Goal: Communication & Community: Answer question/provide support

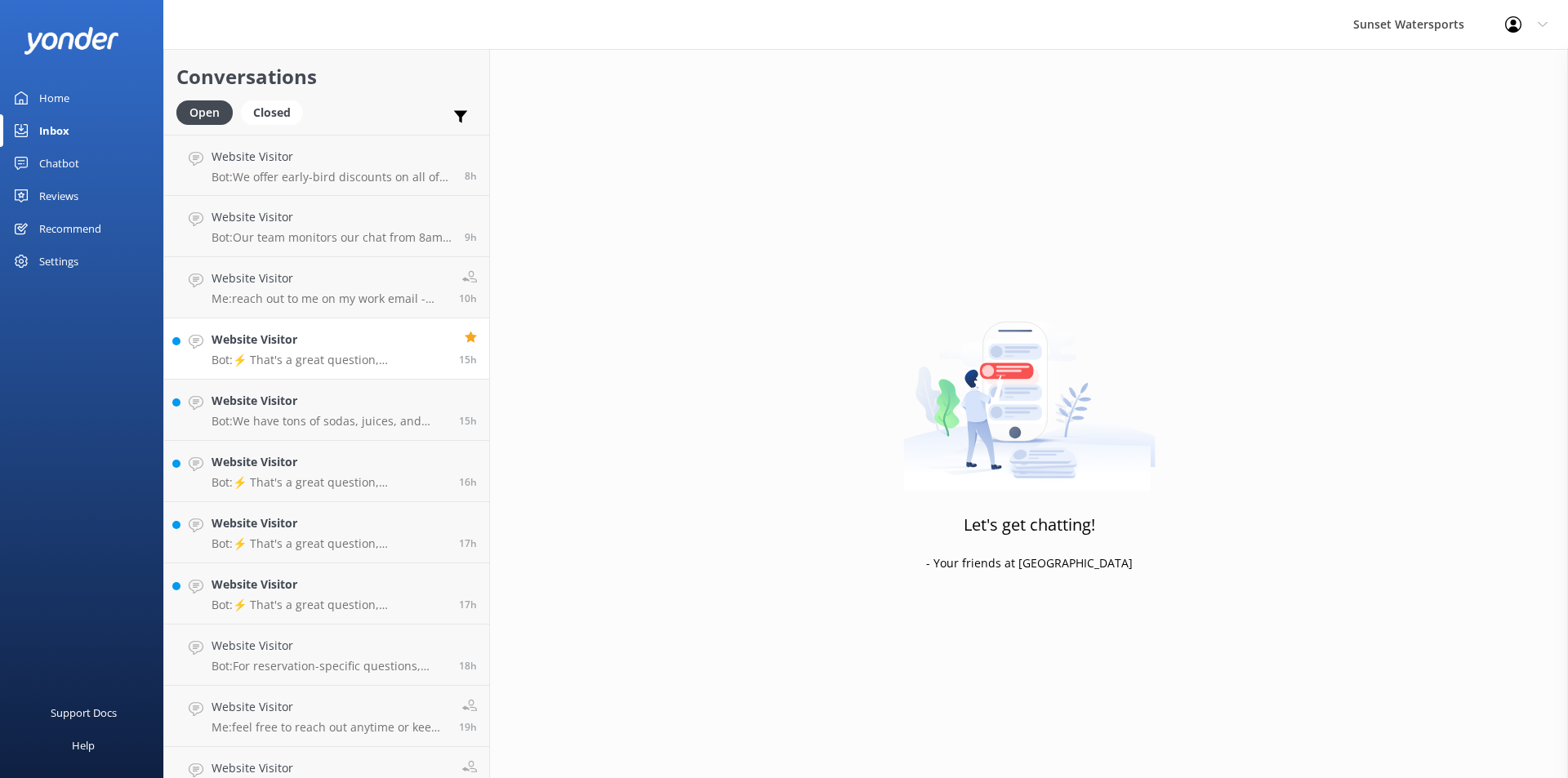
click at [320, 360] on p "Bot: ⚡ That's a great question, unfortunately I do not know the answer. I'm goi…" at bounding box center [329, 360] width 235 height 15
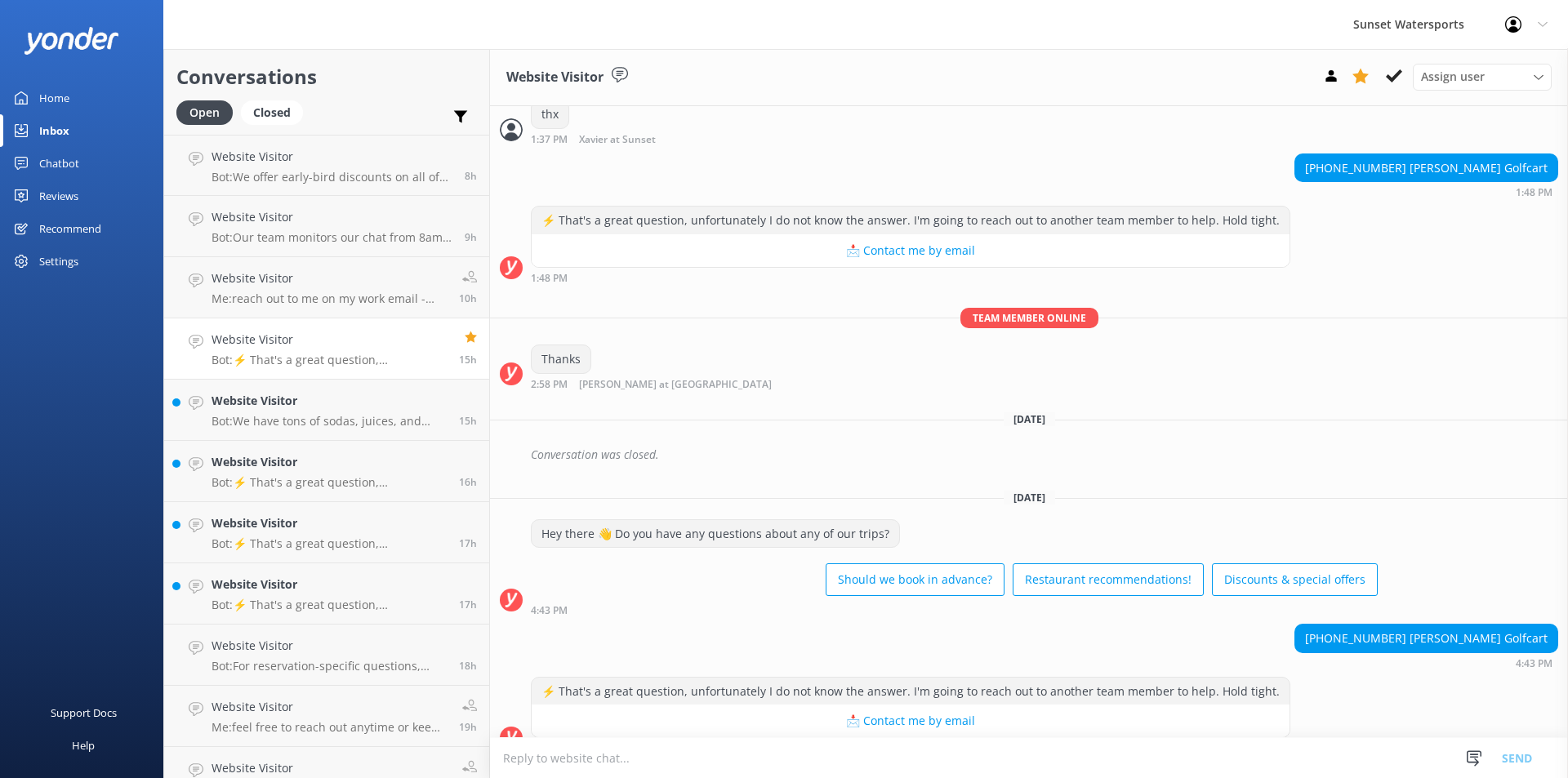
scroll to position [2500, 0]
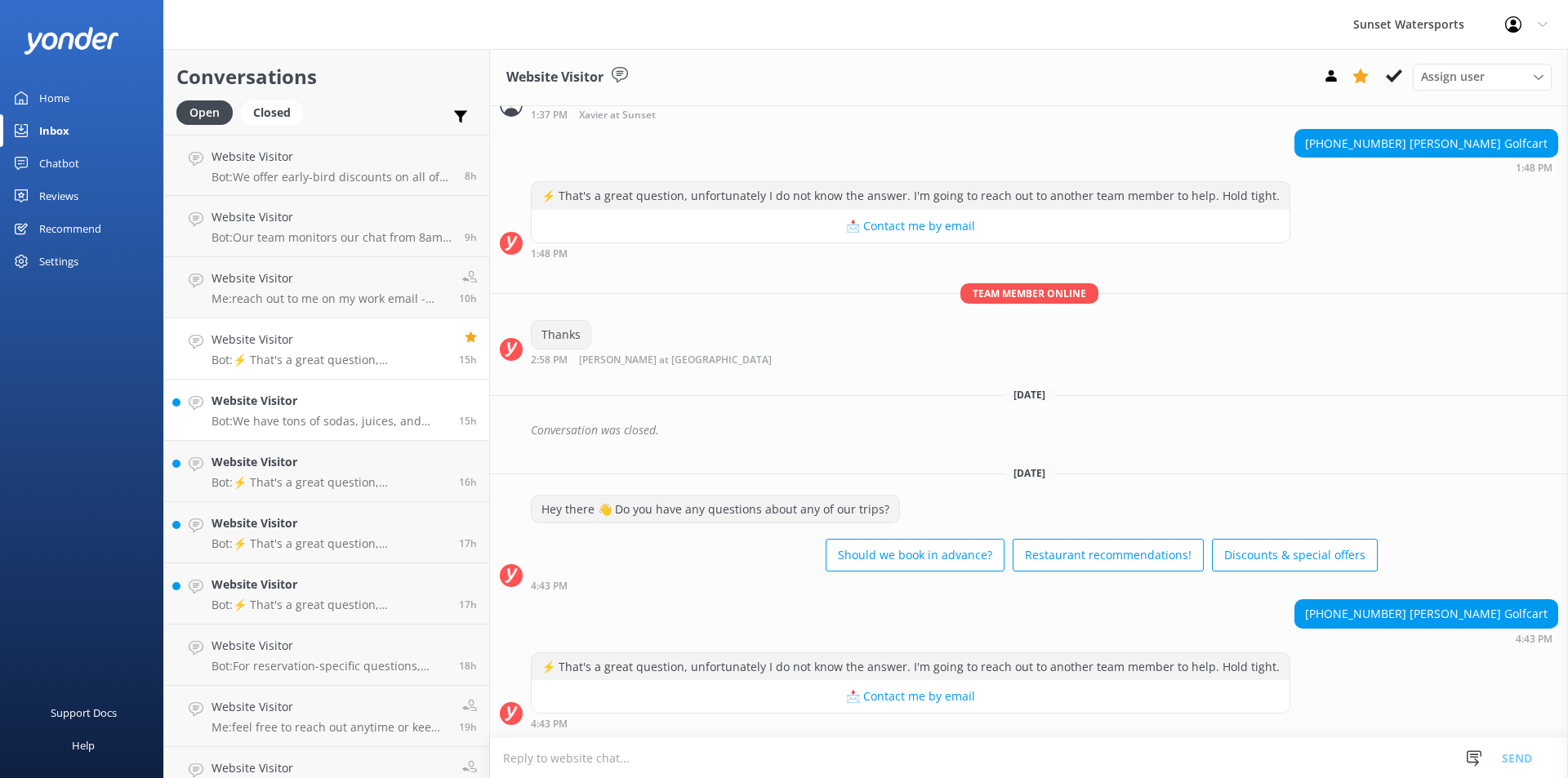
click at [382, 418] on p "Bot: We have tons of sodas, juices, and non-alcoholic cocktails available for k…" at bounding box center [329, 422] width 235 height 15
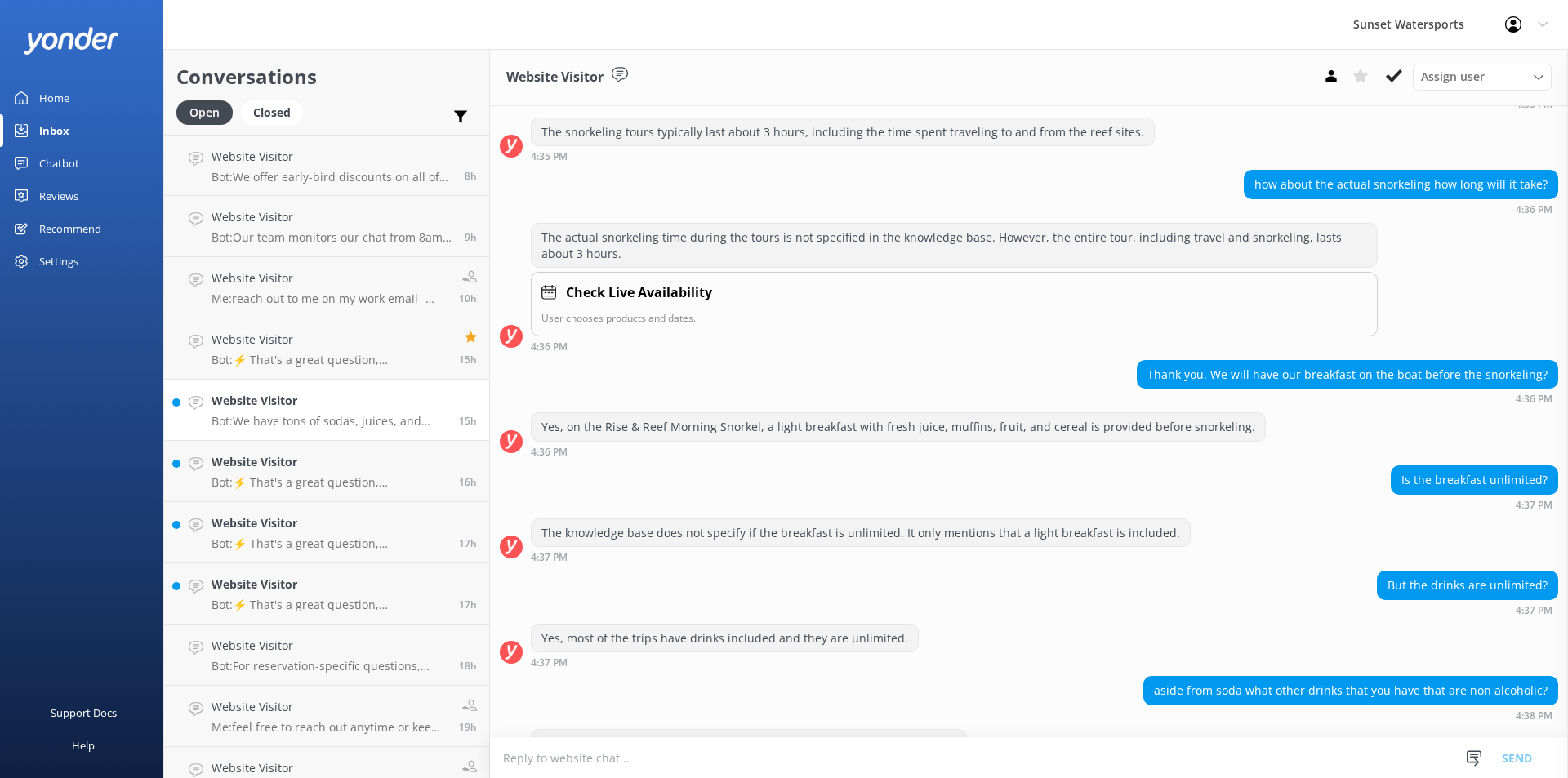
scroll to position [584, 0]
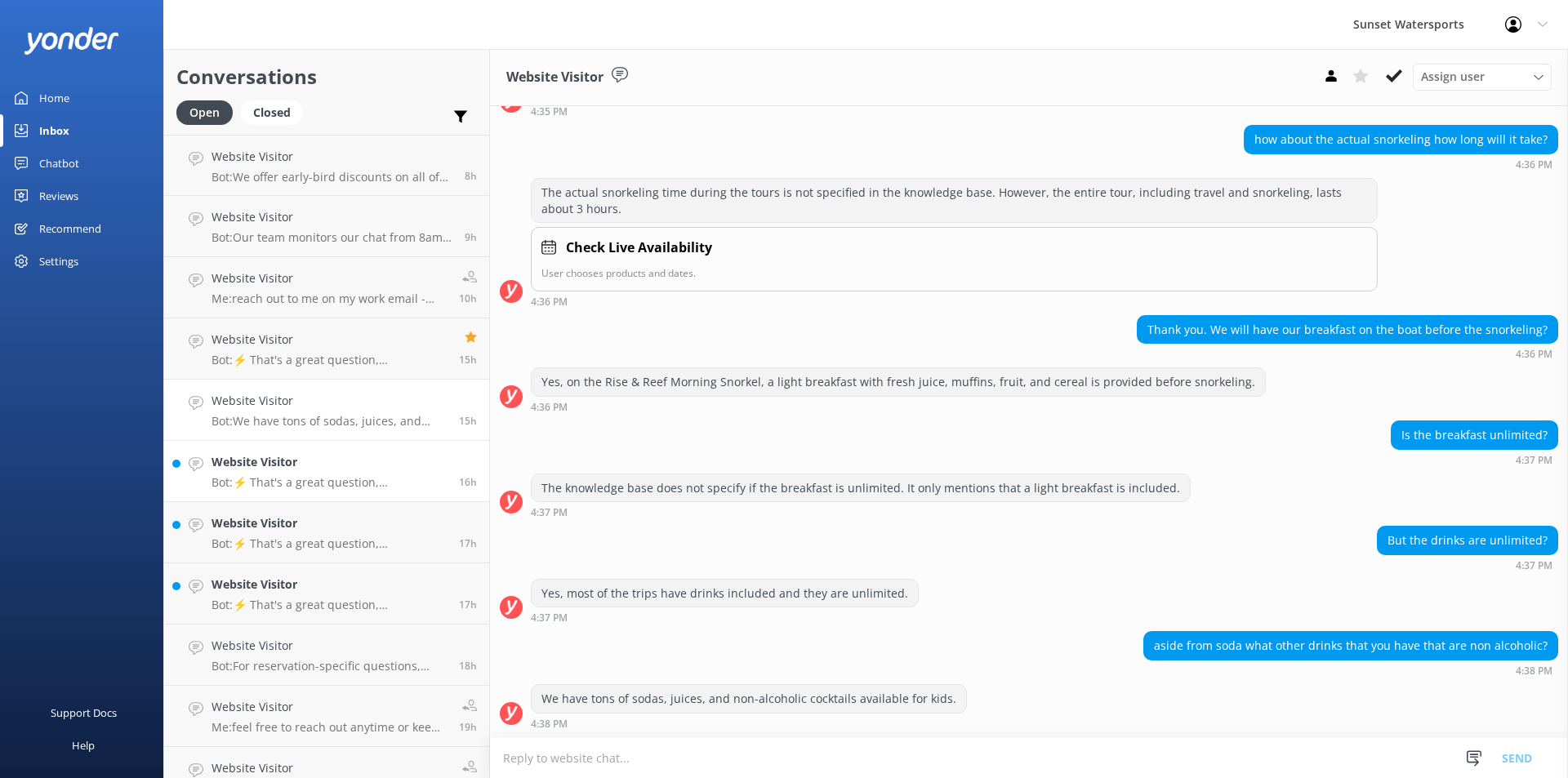
click at [273, 482] on p "Bot: ⚡ That's a great question, unfortunately I do not know the answer. I'm goi…" at bounding box center [329, 483] width 235 height 15
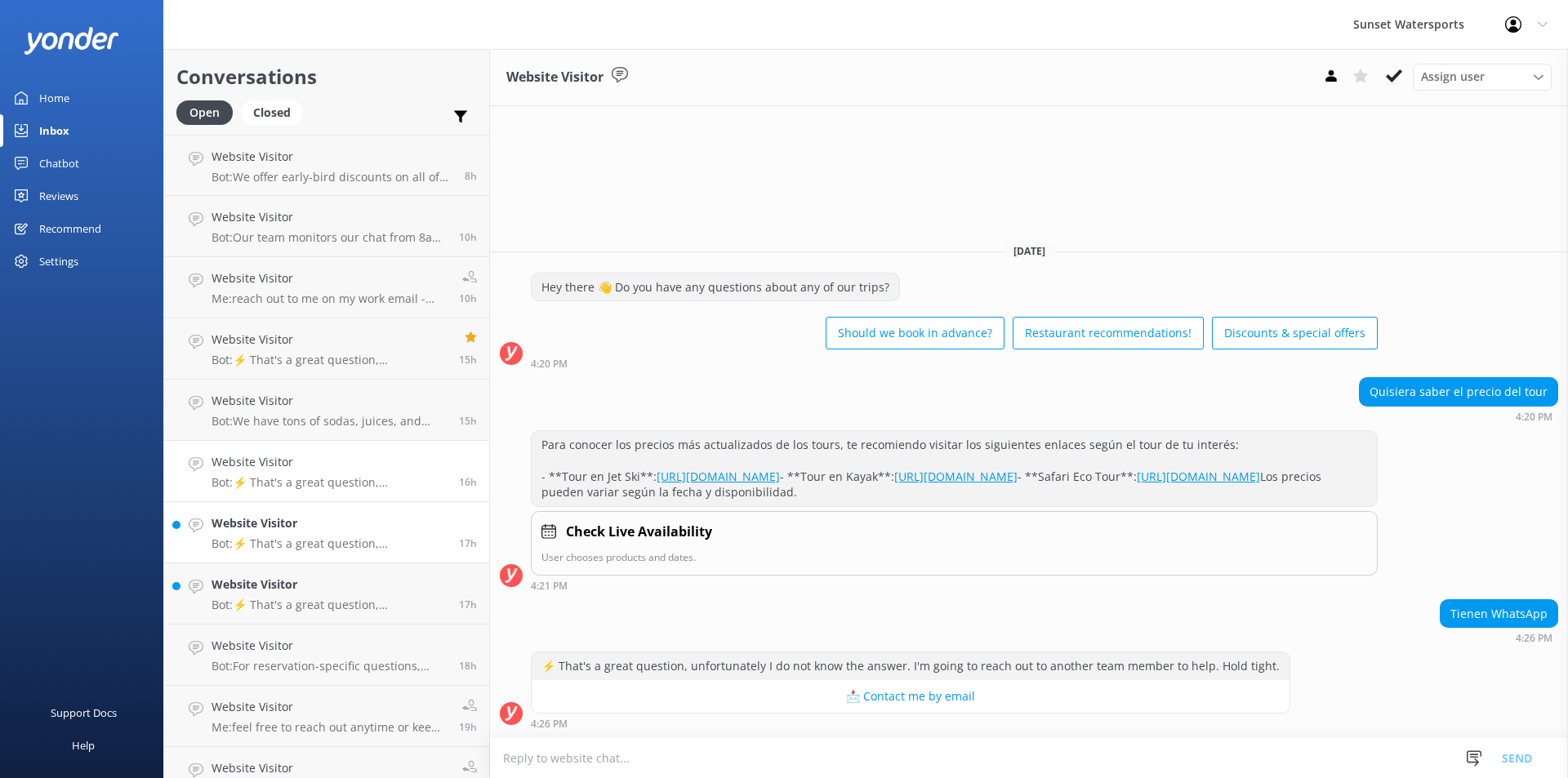
click at [353, 541] on p "Bot: ⚡ That's a great question, unfortunately I do not know the answer. I'm goi…" at bounding box center [329, 544] width 235 height 15
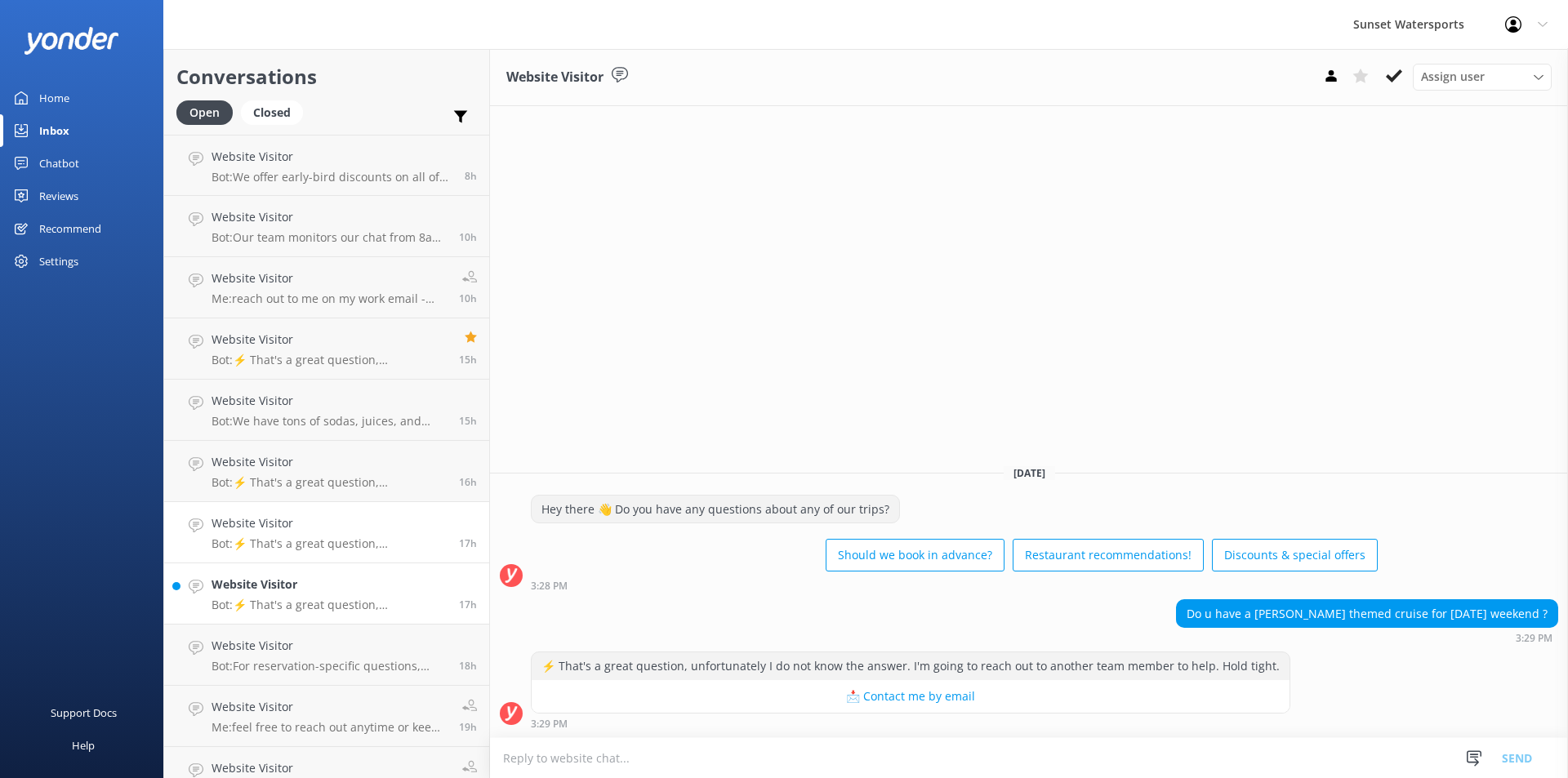
click at [331, 591] on h4 "Website Visitor" at bounding box center [329, 585] width 235 height 18
click at [190, 108] on div "Open" at bounding box center [204, 112] width 57 height 25
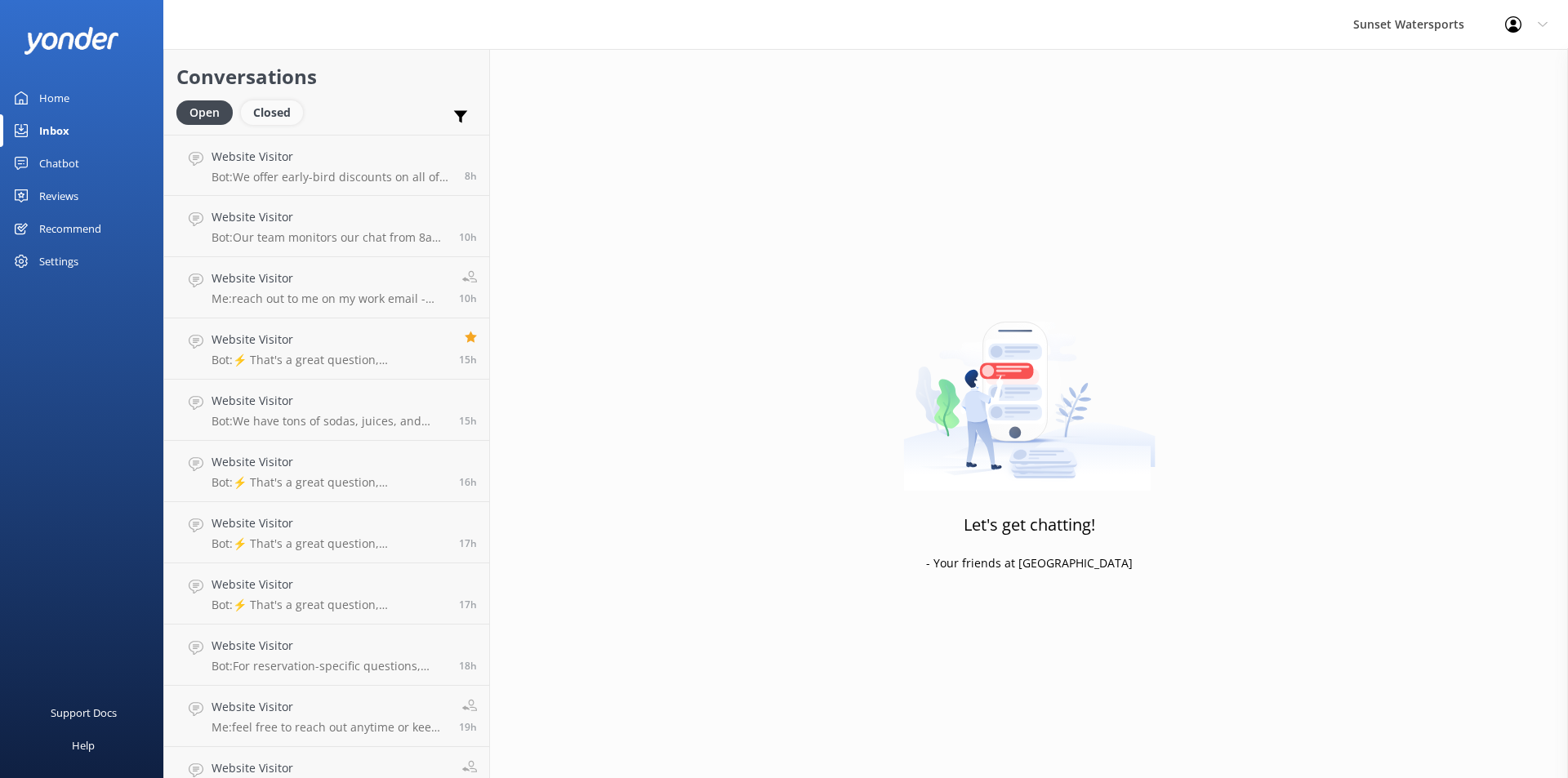
click at [278, 109] on div "Closed" at bounding box center [272, 112] width 62 height 25
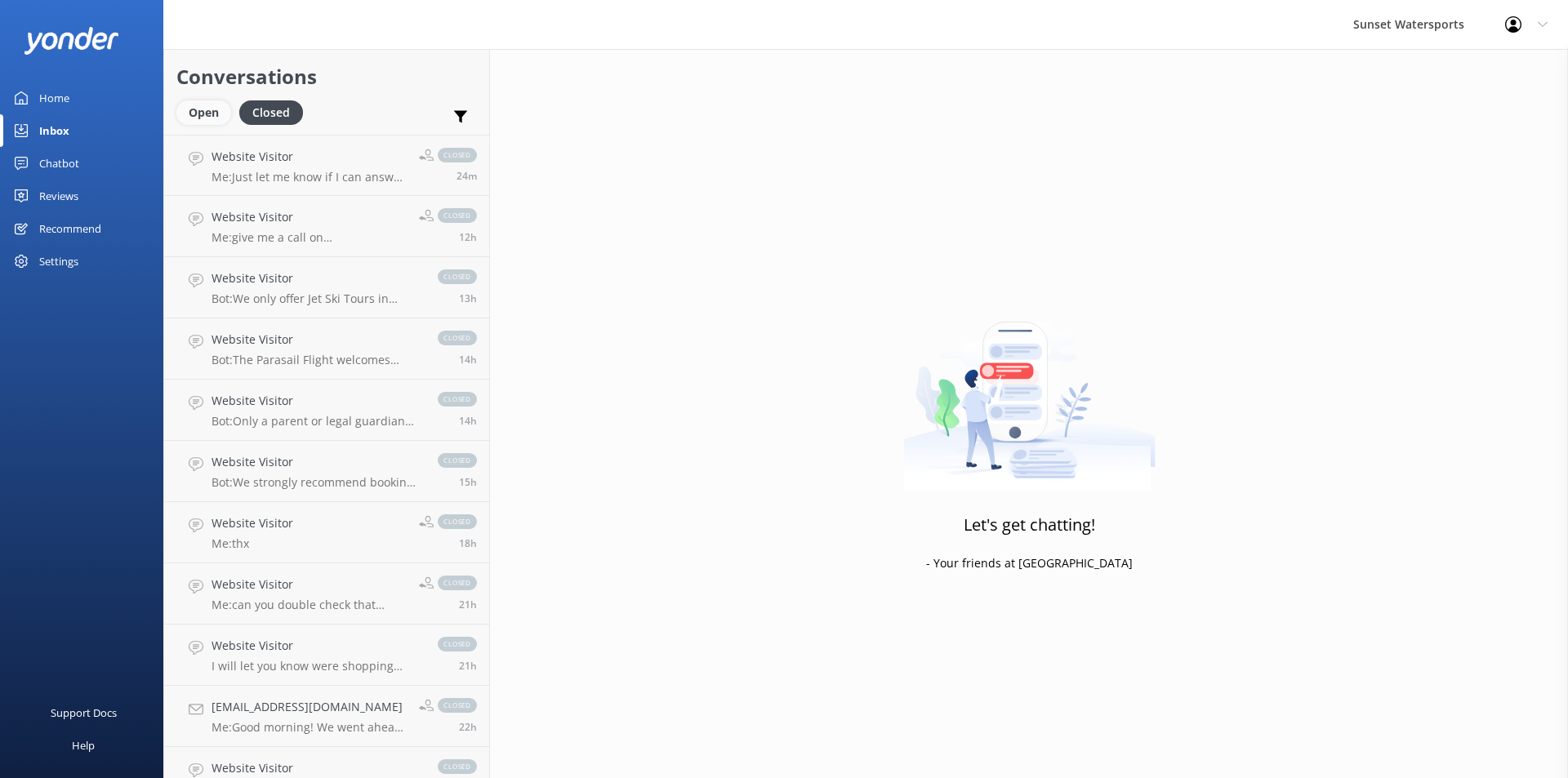
click at [211, 112] on div "Open" at bounding box center [203, 112] width 55 height 25
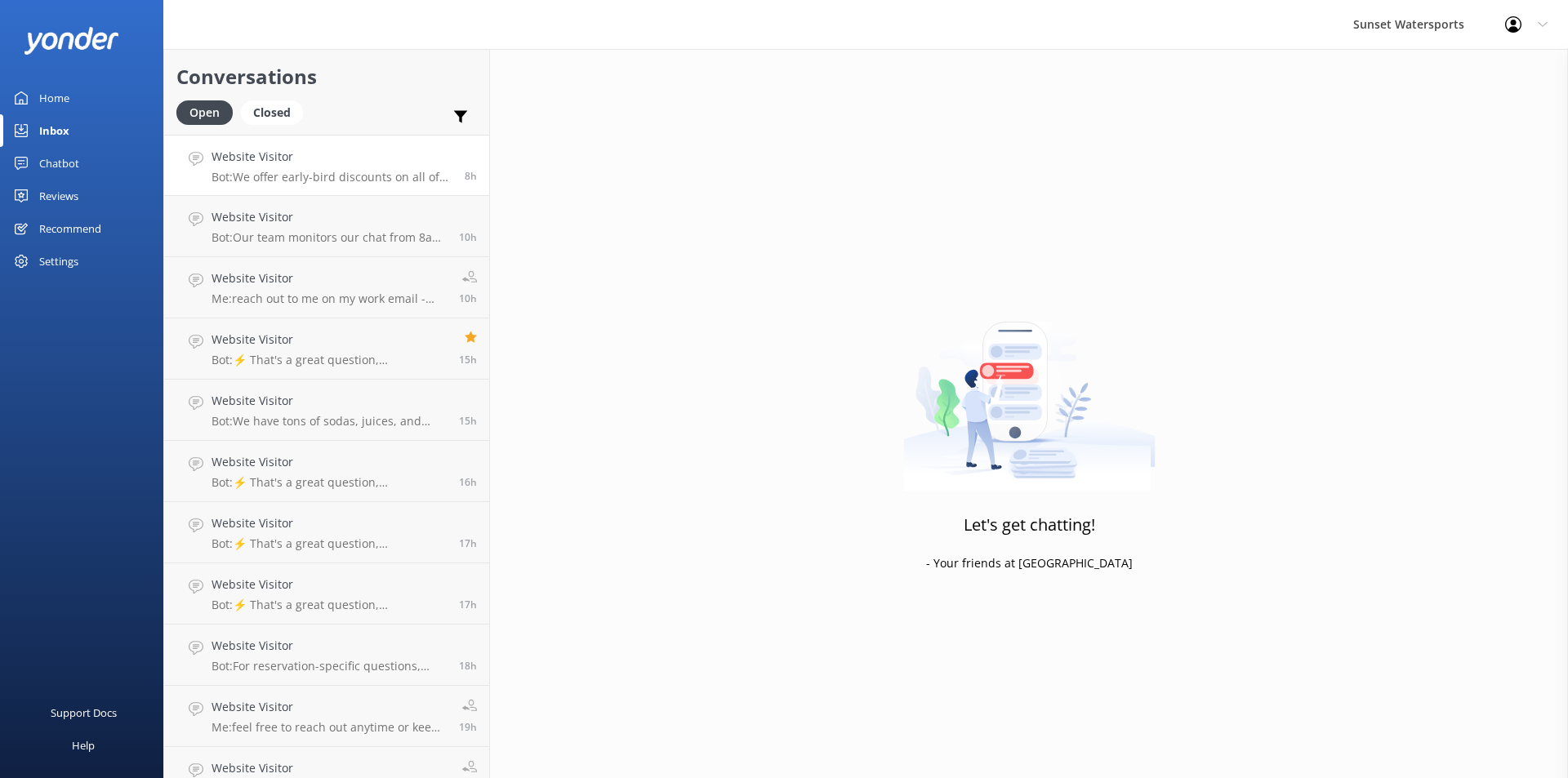
drag, startPoint x: 311, startPoint y: 177, endPoint x: 256, endPoint y: 160, distance: 57.6
click at [256, 160] on h4 "Website Visitor" at bounding box center [332, 157] width 241 height 18
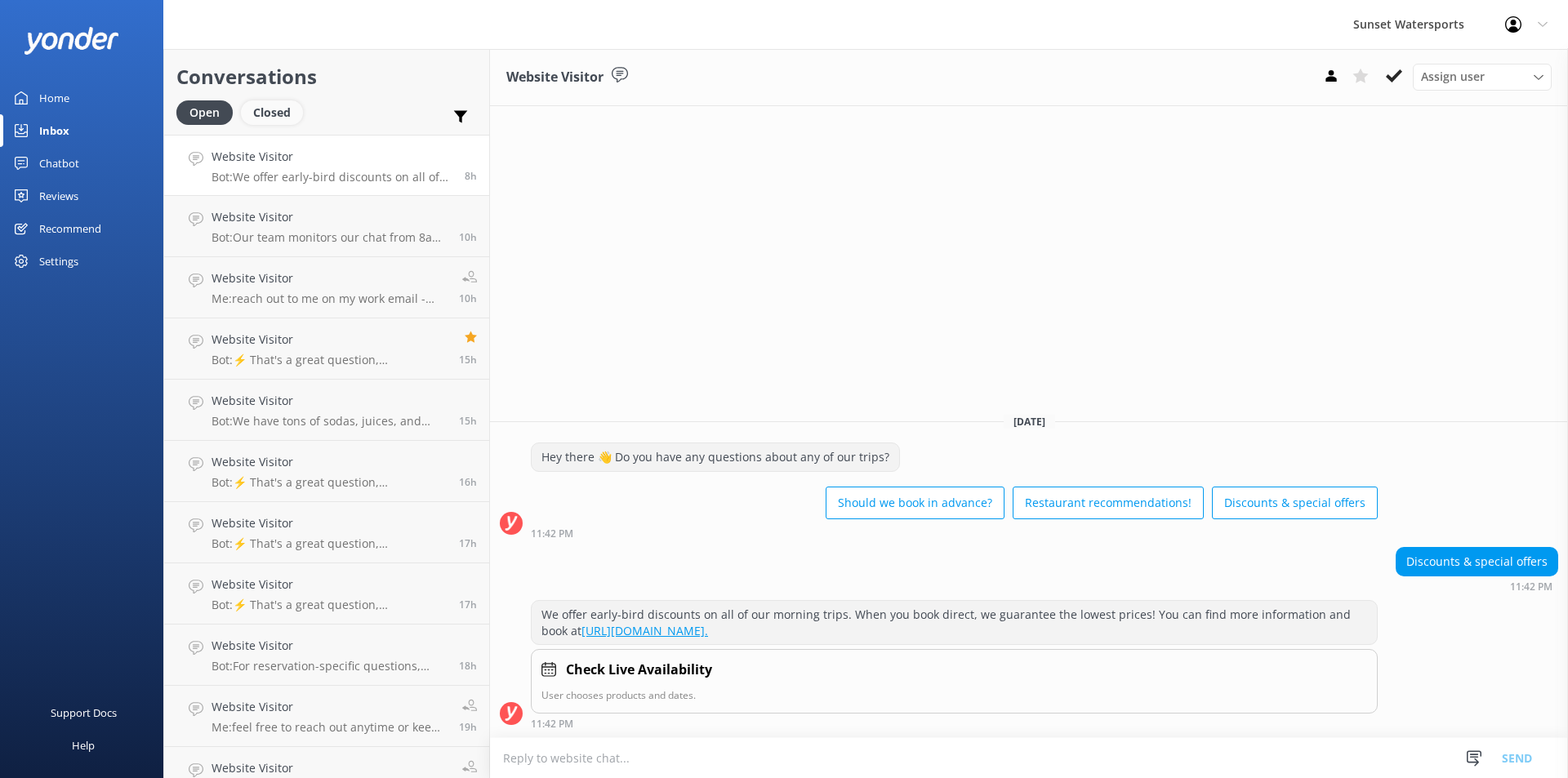
click at [278, 102] on div "Closed" at bounding box center [272, 112] width 62 height 25
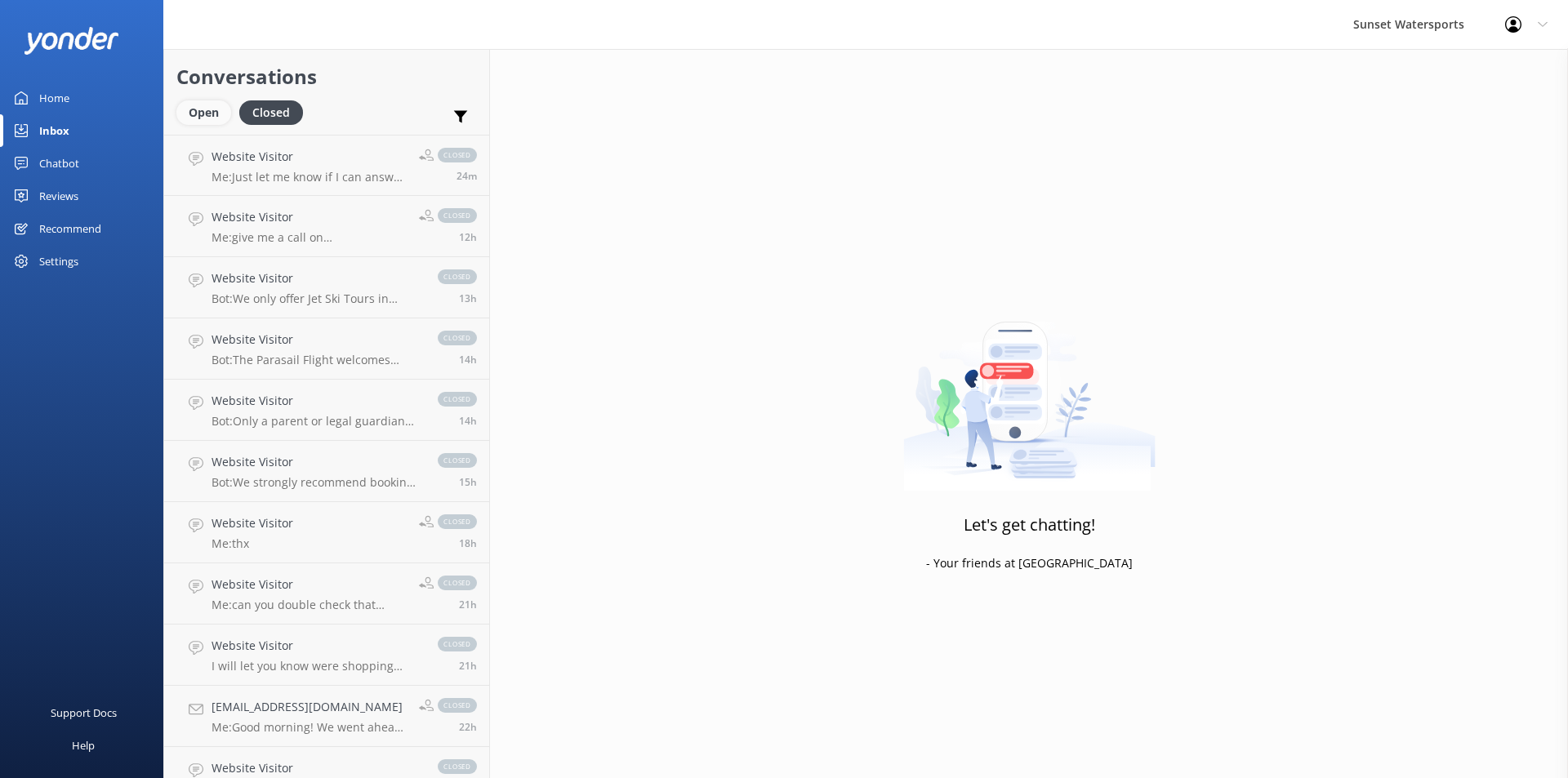
click at [201, 117] on div "Open" at bounding box center [203, 112] width 55 height 25
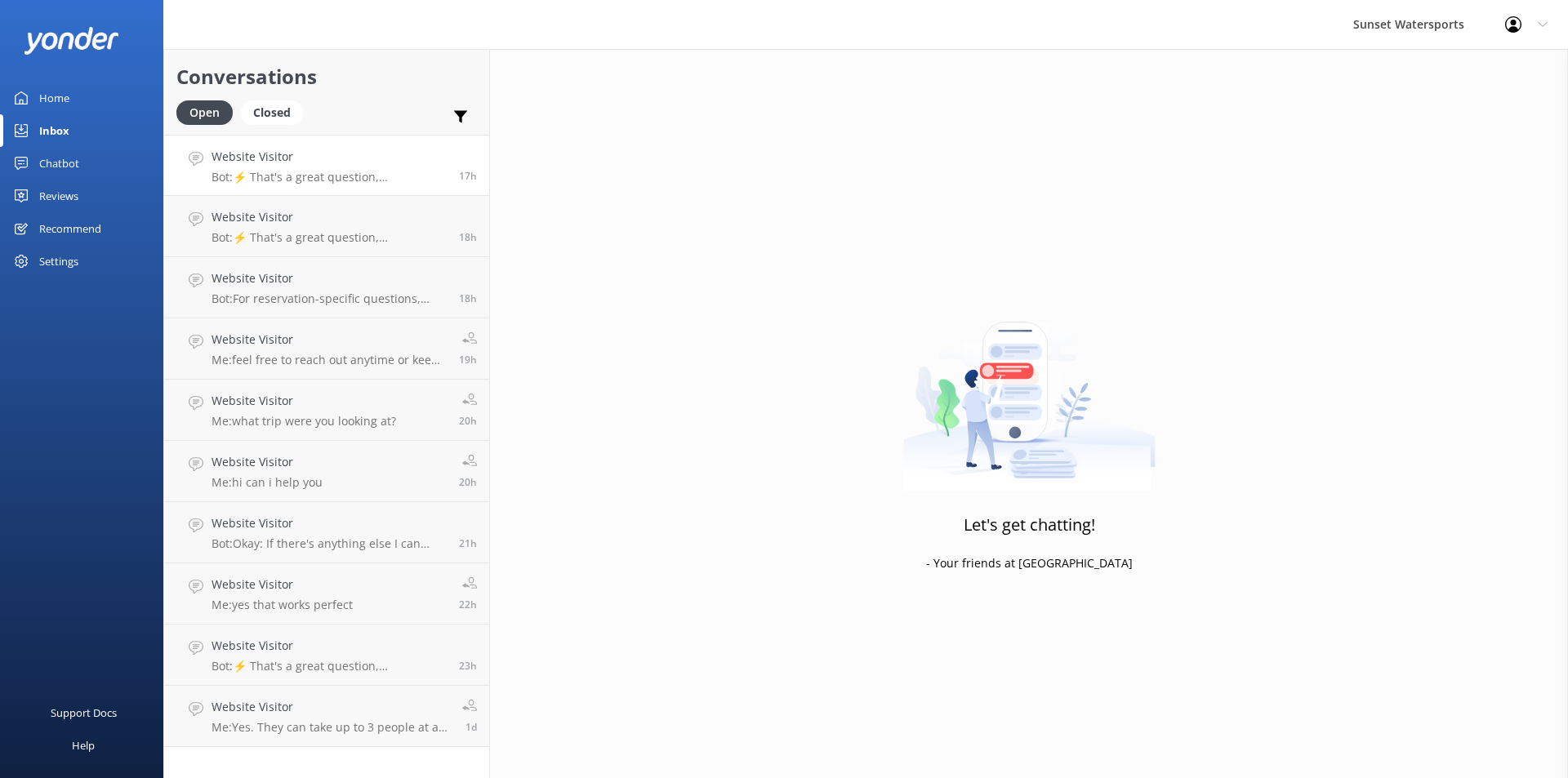
click at [290, 169] on div "Website Visitor Bot: ⚡ That's a great question, unfortunately I do not know the…" at bounding box center [329, 165] width 235 height 35
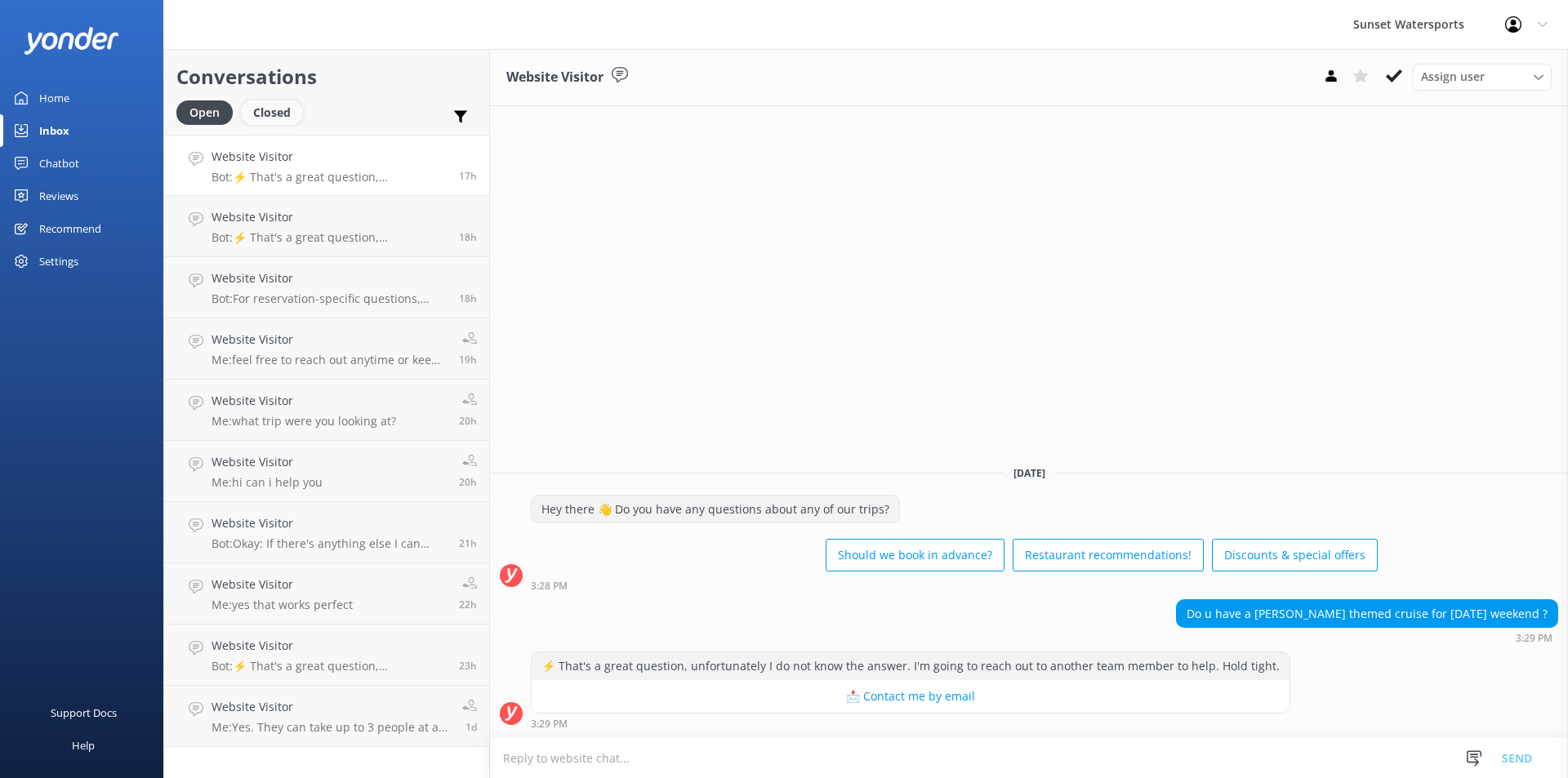
click at [272, 110] on div "Closed" at bounding box center [272, 112] width 62 height 25
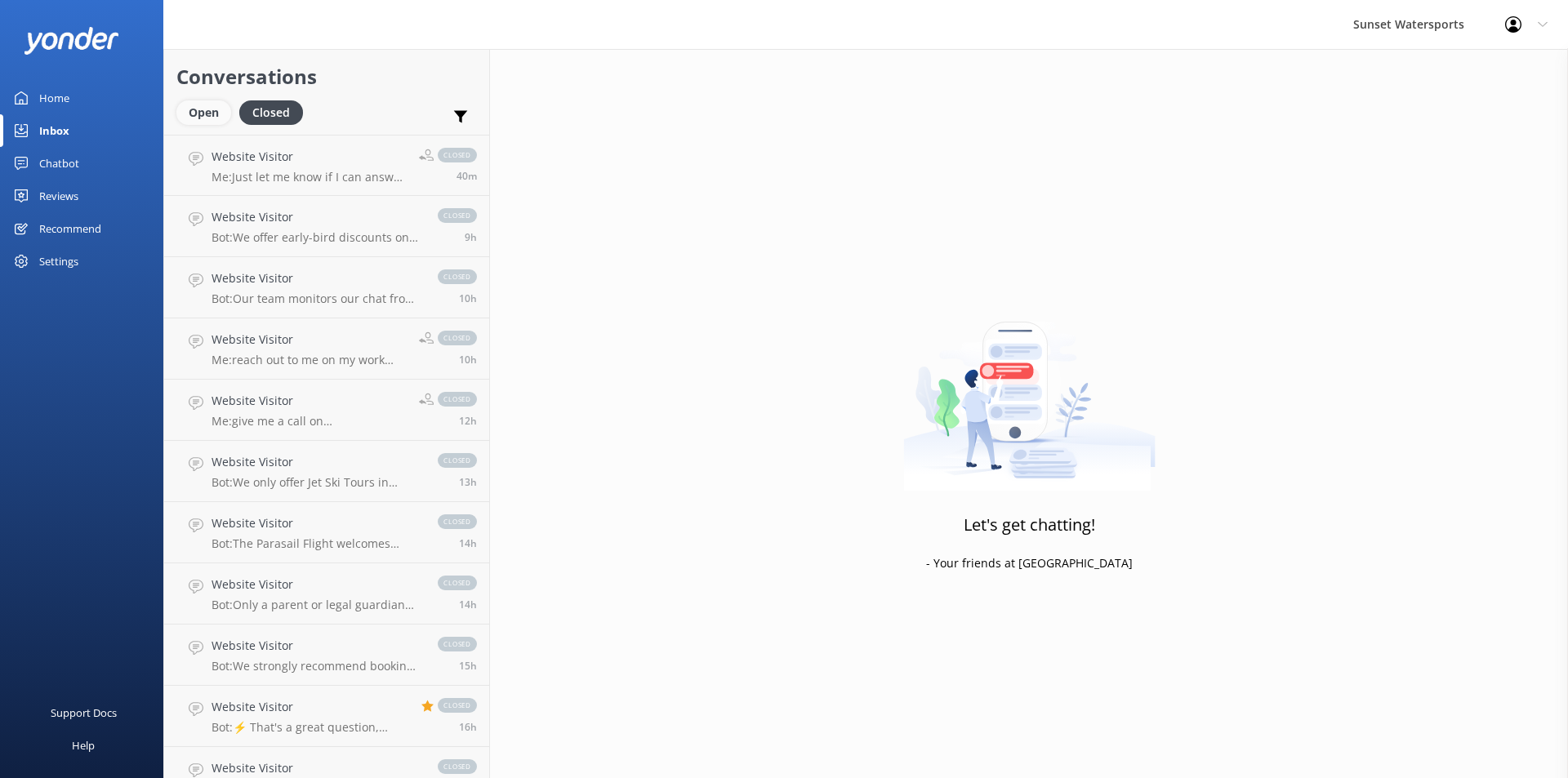
click at [199, 106] on div "Open" at bounding box center [203, 112] width 55 height 25
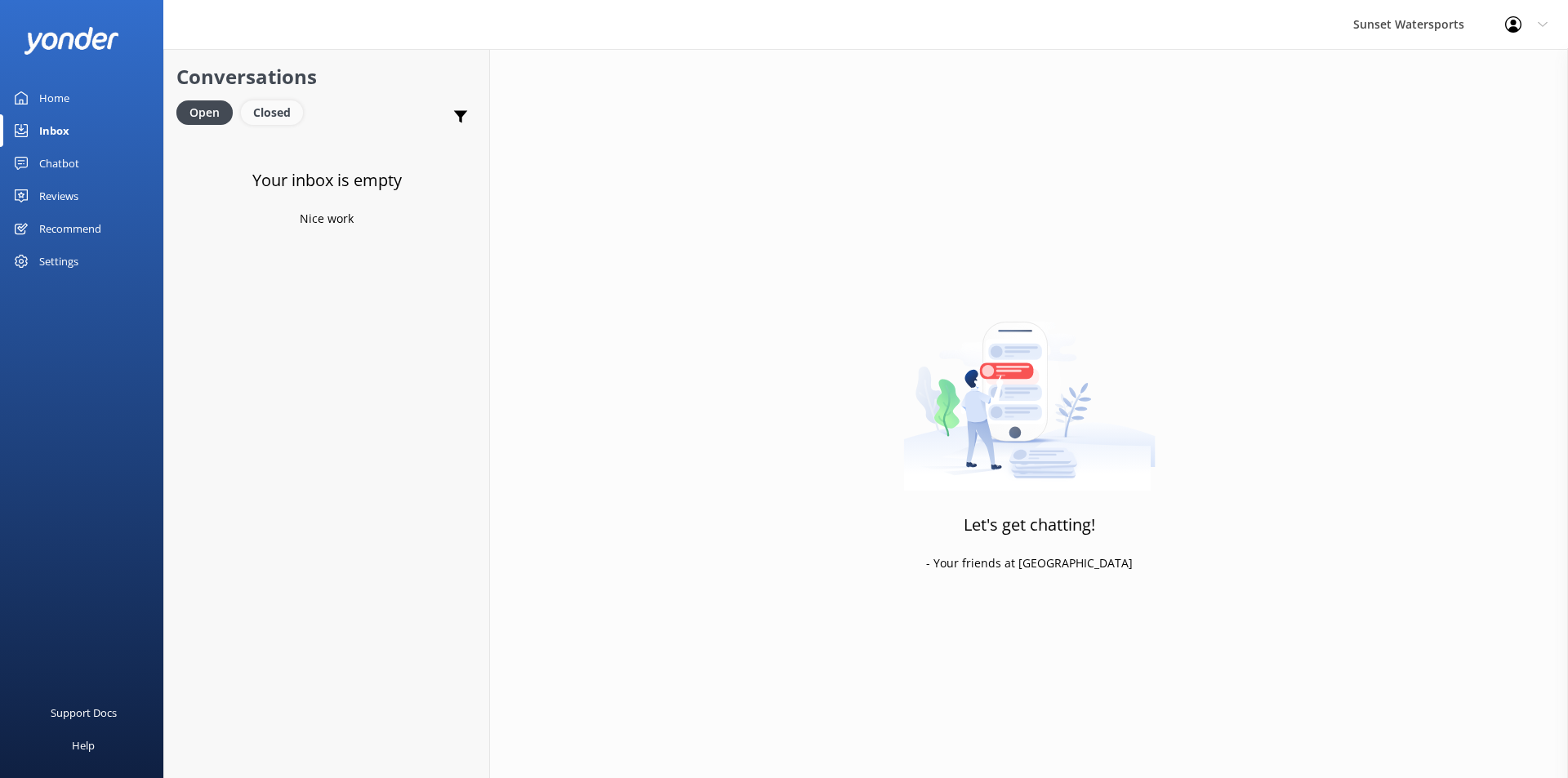
click at [271, 112] on div "Closed" at bounding box center [272, 112] width 62 height 25
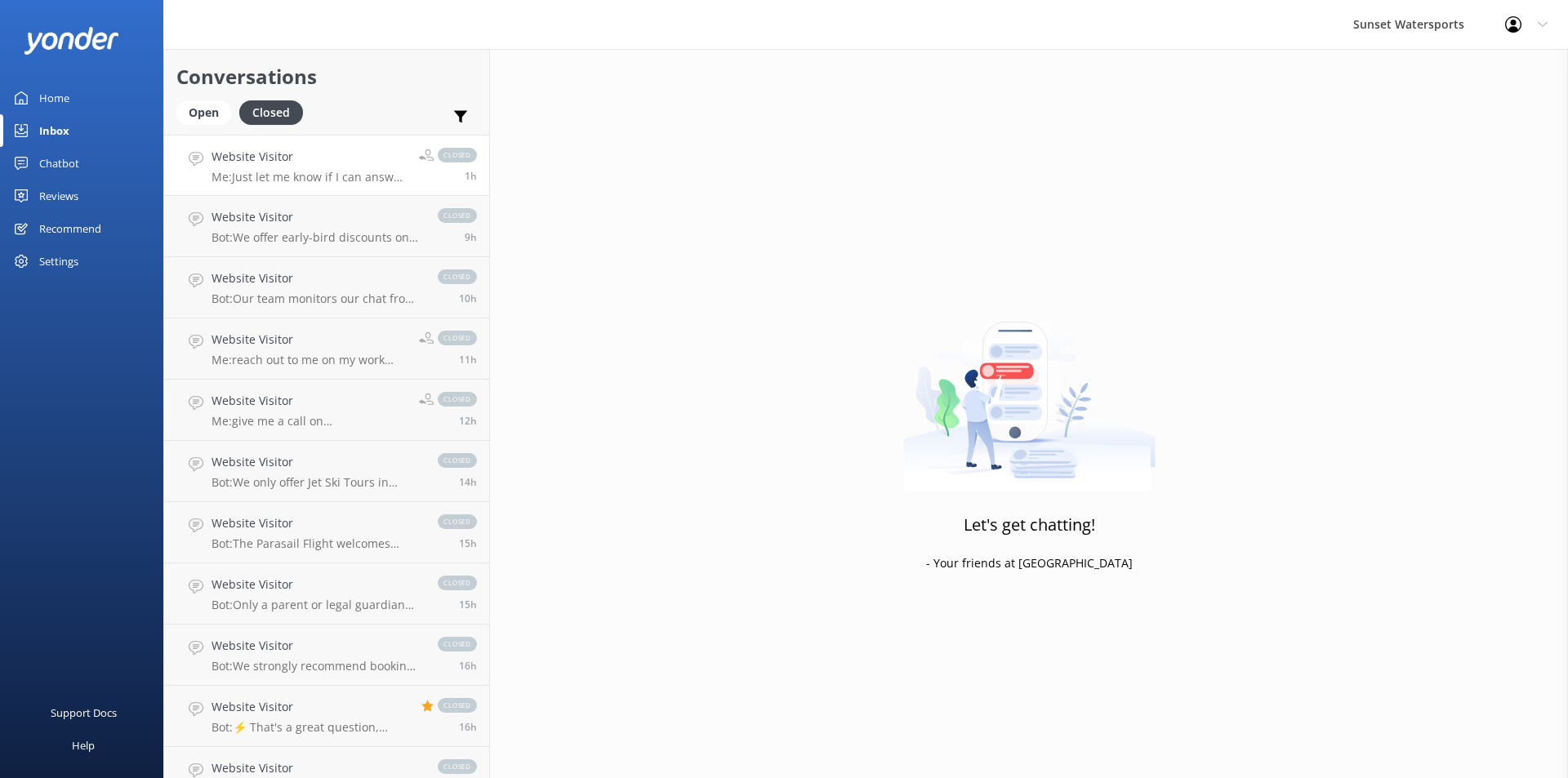
click at [309, 181] on p "Me: Just let me know if I can answer any other questions or help you set that u…" at bounding box center [309, 177] width 195 height 15
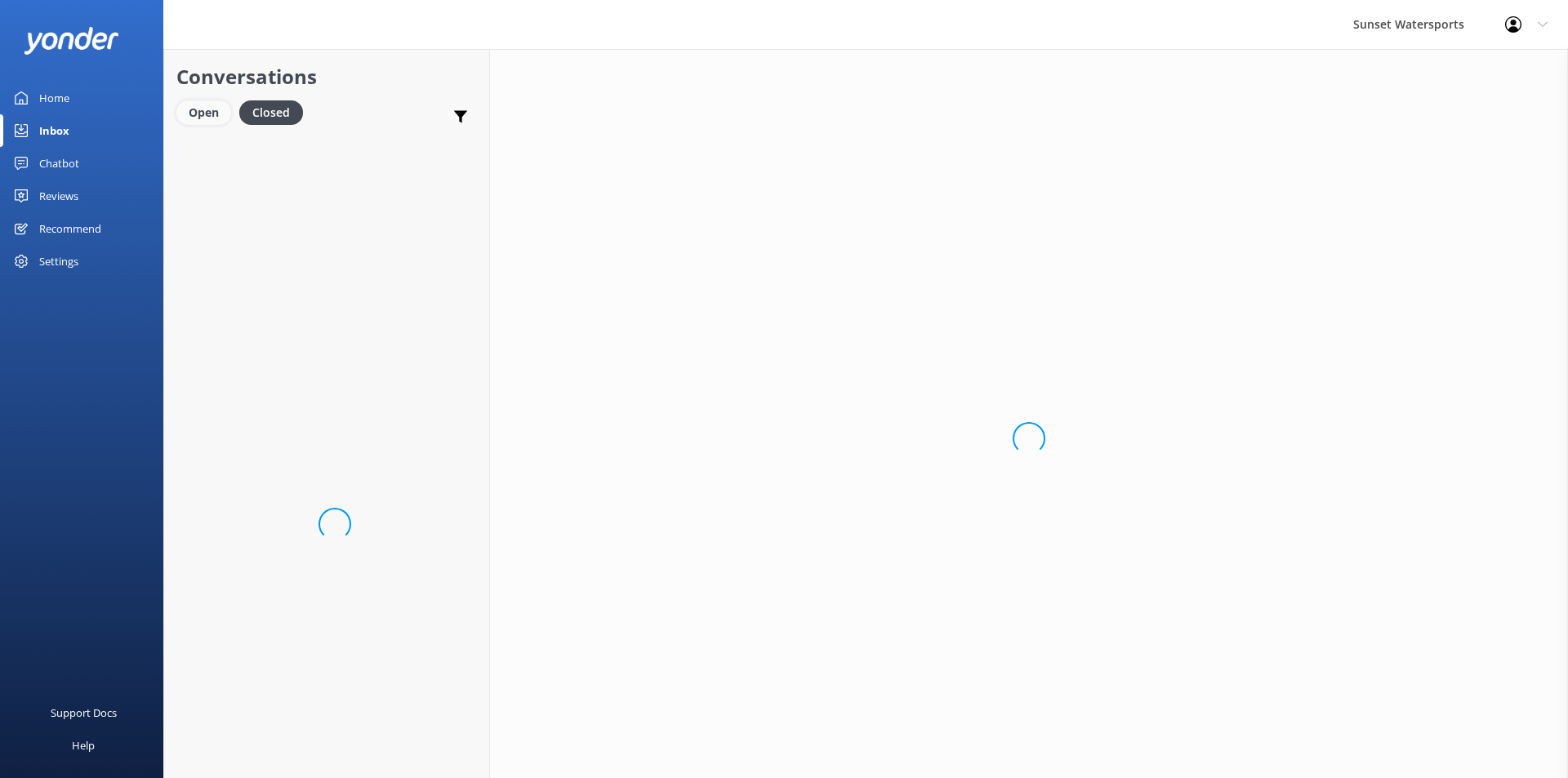
click at [211, 113] on div "Open" at bounding box center [203, 112] width 55 height 25
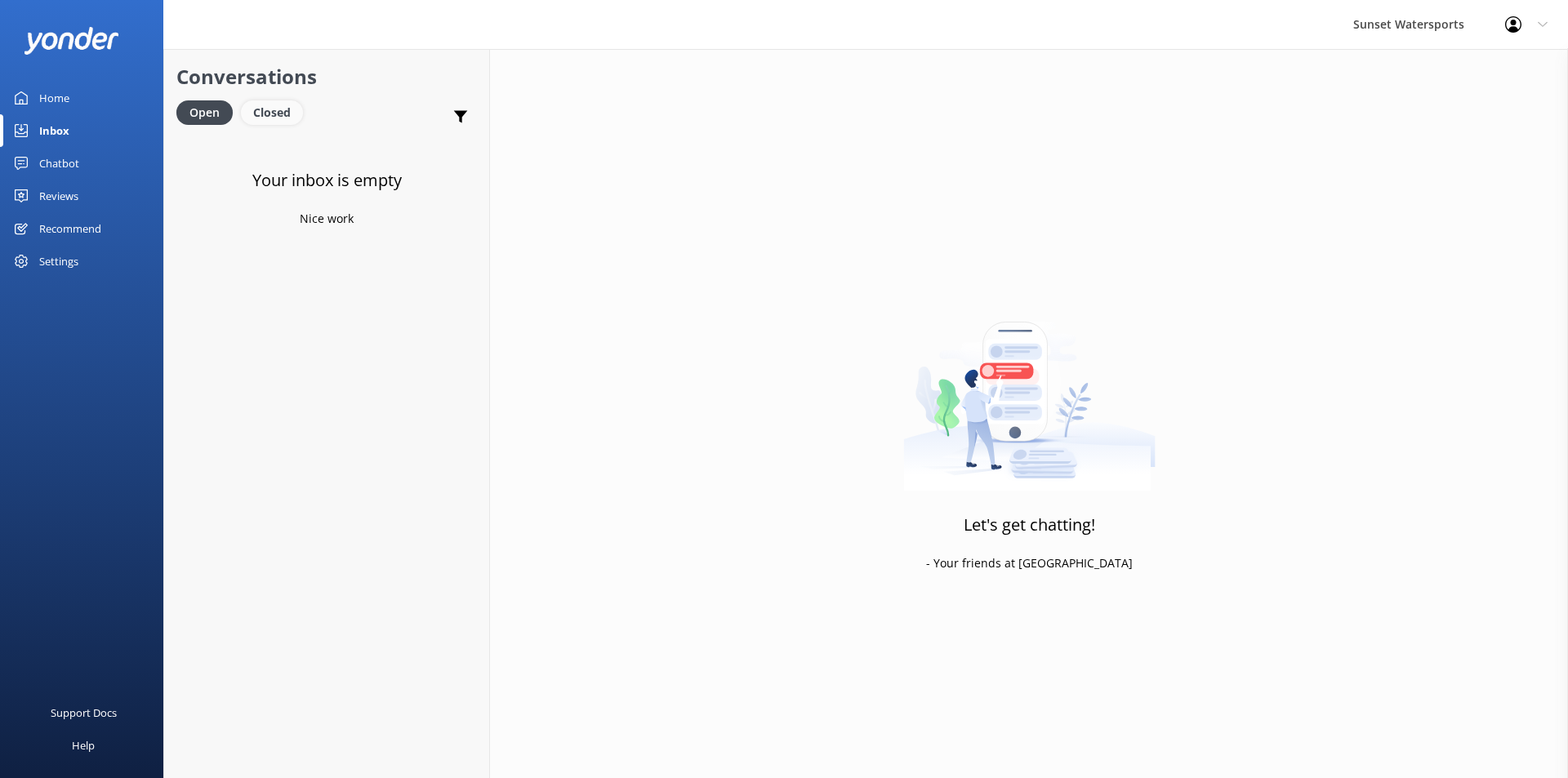
click at [278, 112] on div "Closed" at bounding box center [272, 112] width 62 height 25
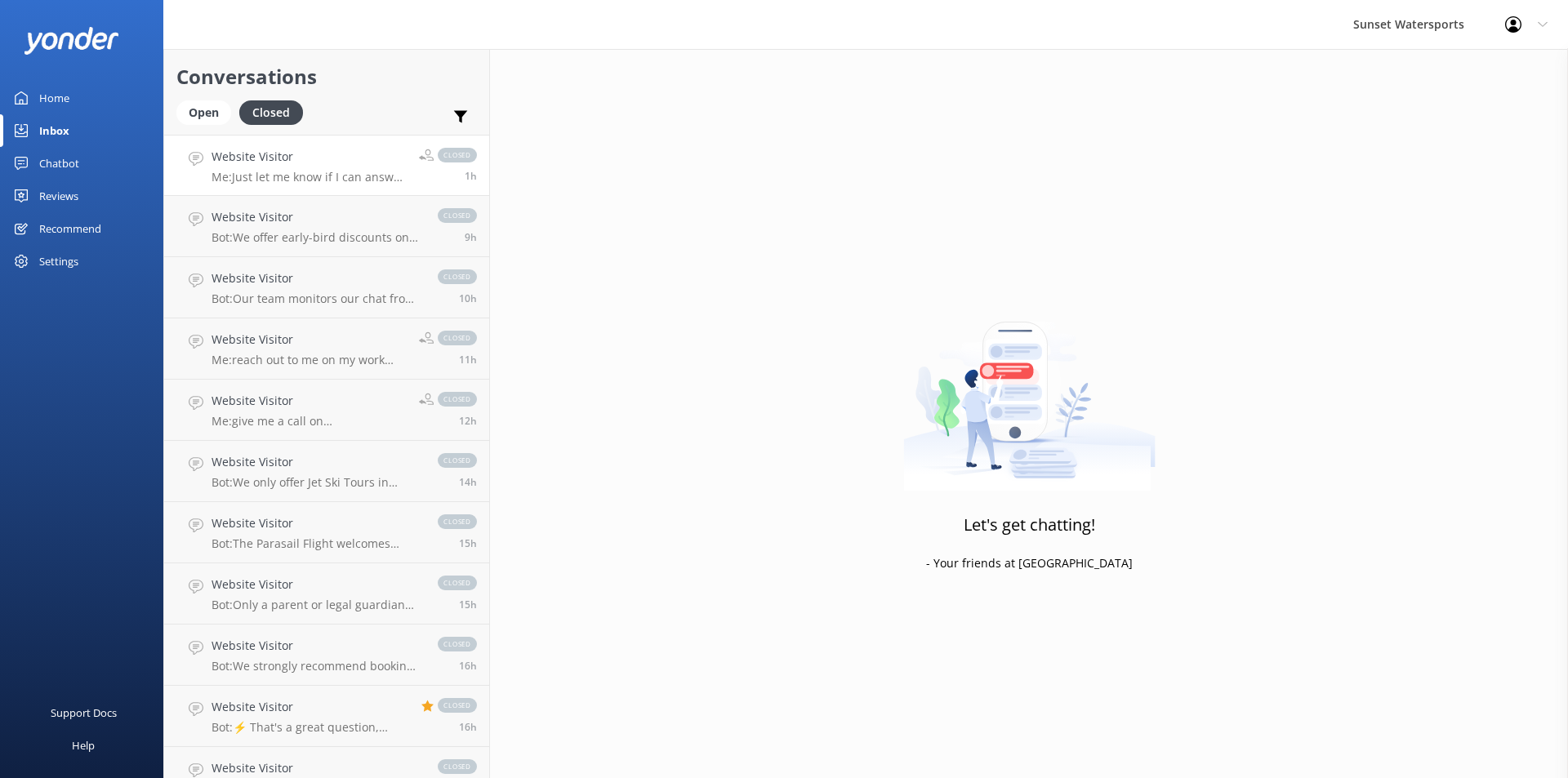
click at [354, 181] on p "Me: Just let me know if I can answer any other questions or help you set that u…" at bounding box center [309, 177] width 195 height 15
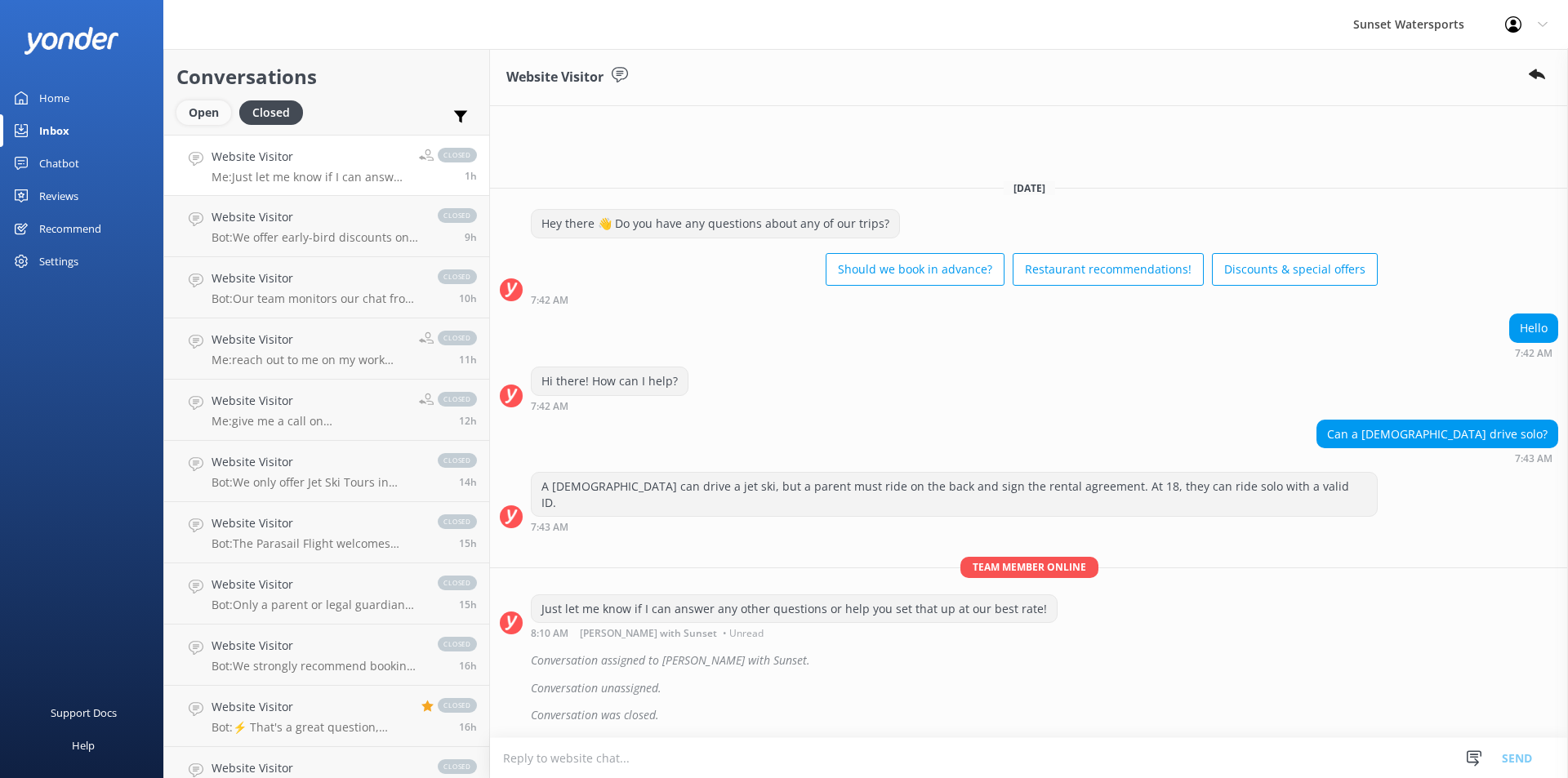
click at [208, 108] on div "Open" at bounding box center [203, 112] width 55 height 25
